Goal: Task Accomplishment & Management: Manage account settings

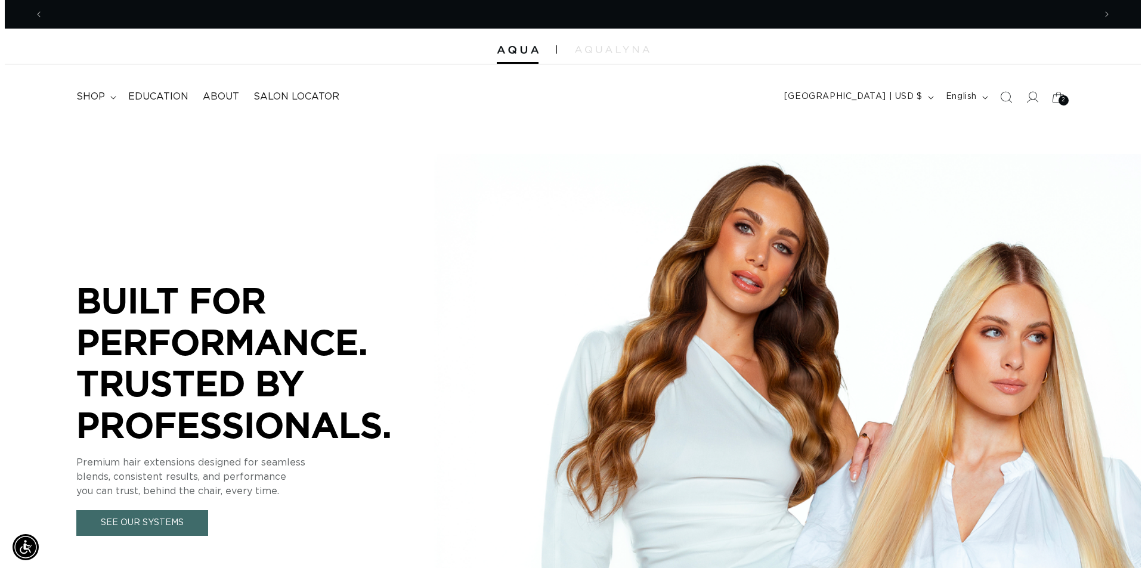
scroll to position [0, 1051]
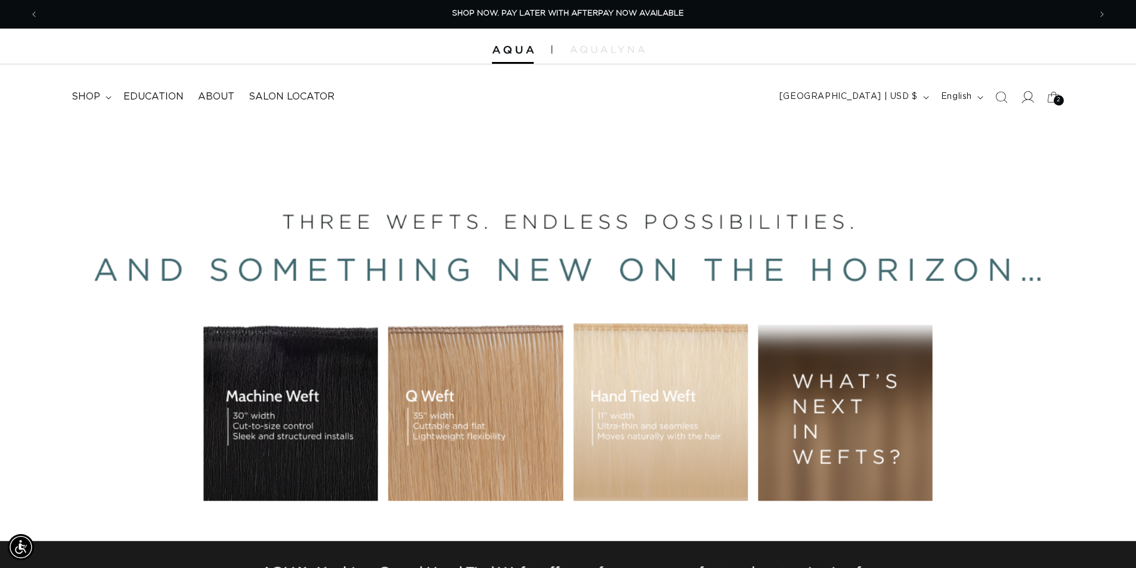
click at [1035, 98] on span at bounding box center [1027, 97] width 26 height 26
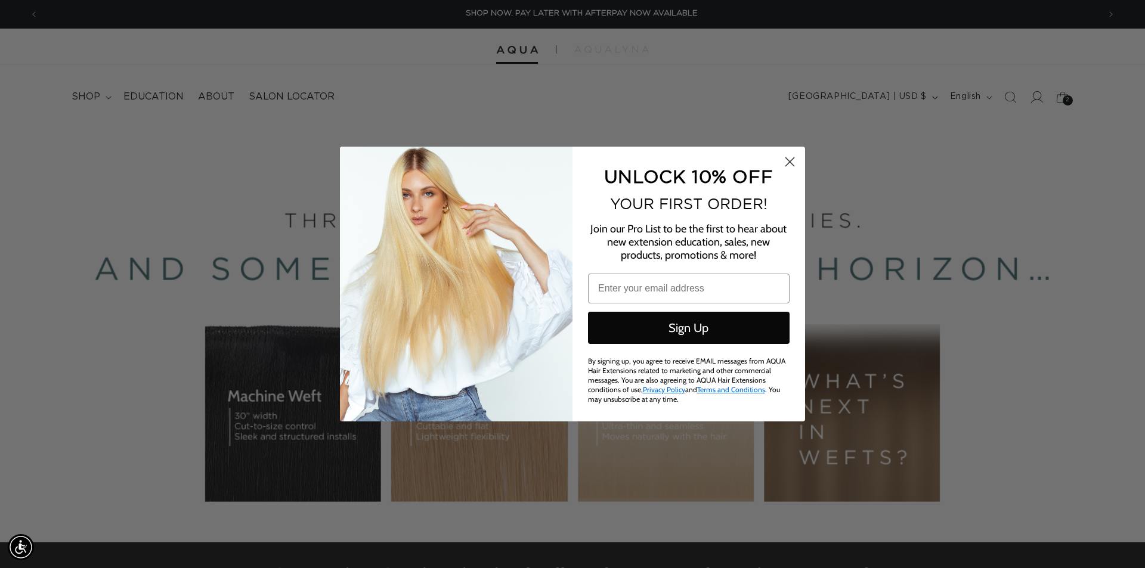
scroll to position [0, 1060]
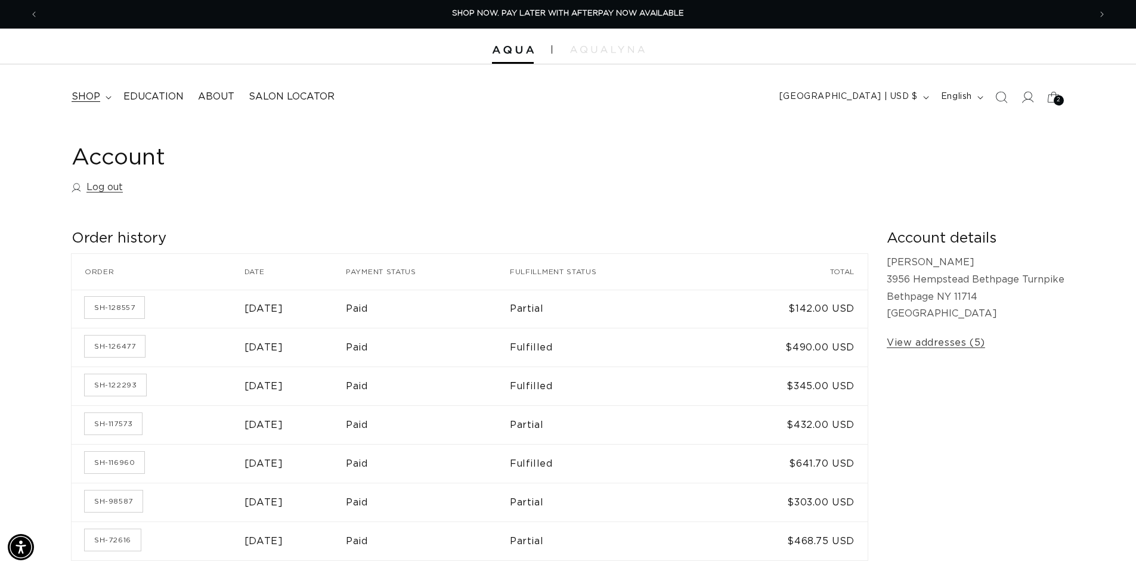
click at [90, 93] on span "shop" at bounding box center [86, 97] width 29 height 13
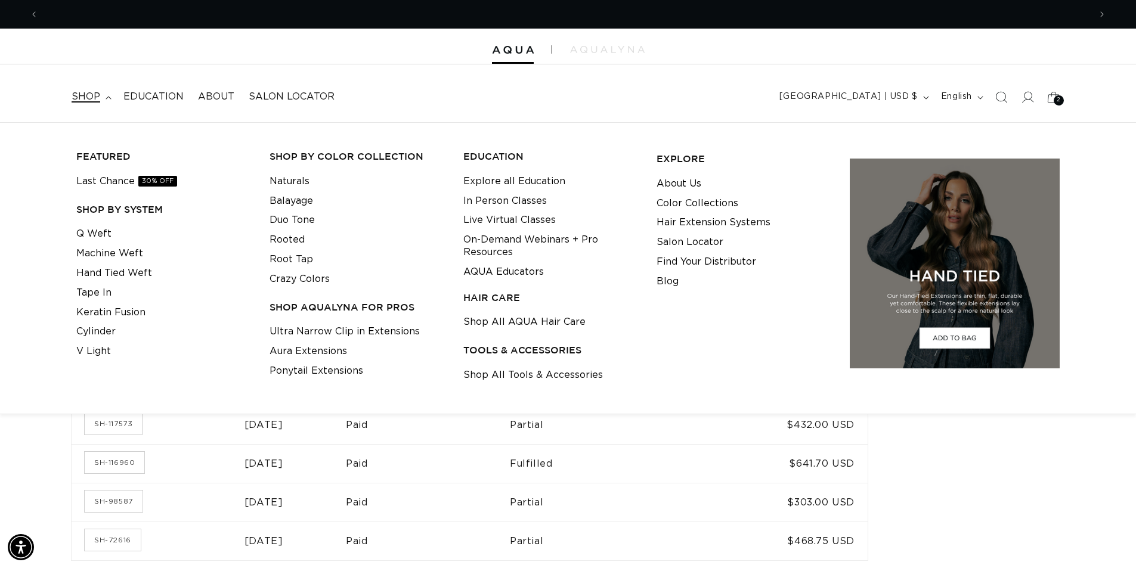
scroll to position [0, 1051]
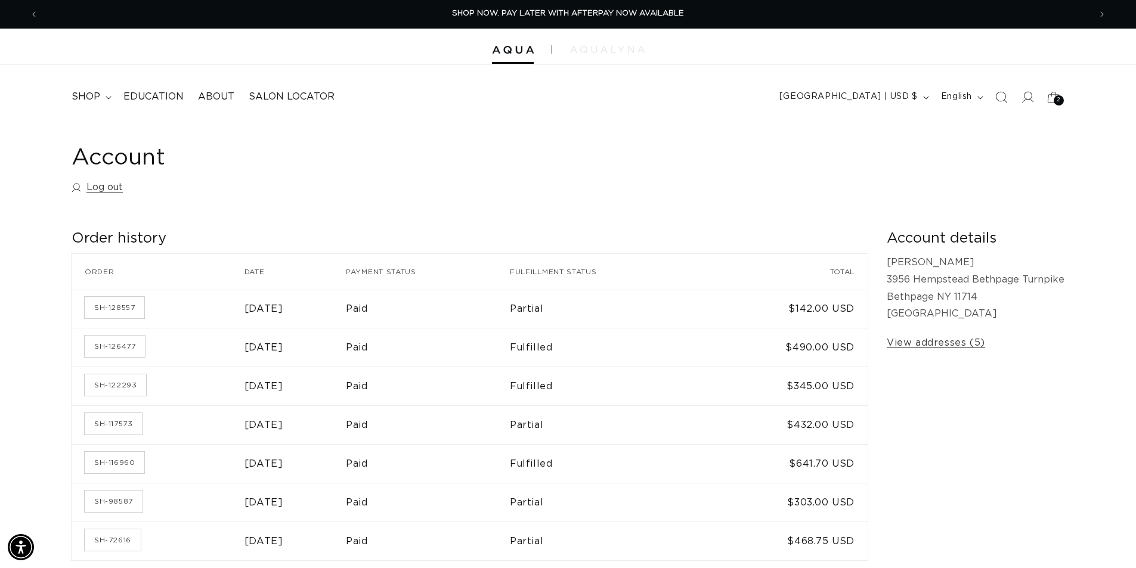
click at [608, 46] on img at bounding box center [607, 49] width 75 height 7
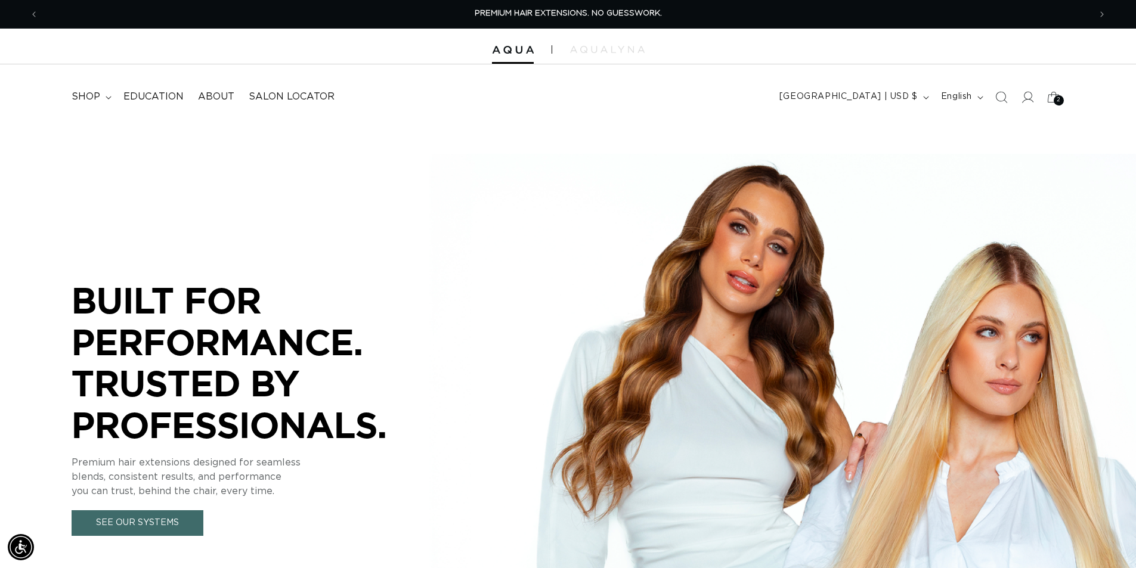
click at [623, 42] on div at bounding box center [568, 47] width 1136 height 36
click at [627, 51] on img at bounding box center [607, 49] width 75 height 7
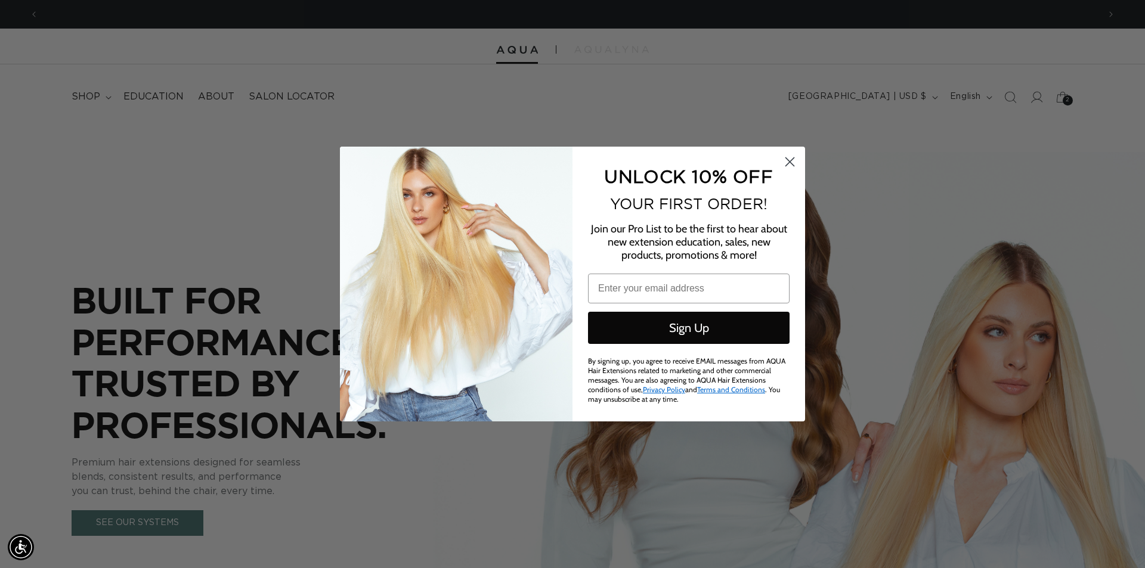
scroll to position [0, 1060]
